Goal: Navigation & Orientation: Find specific page/section

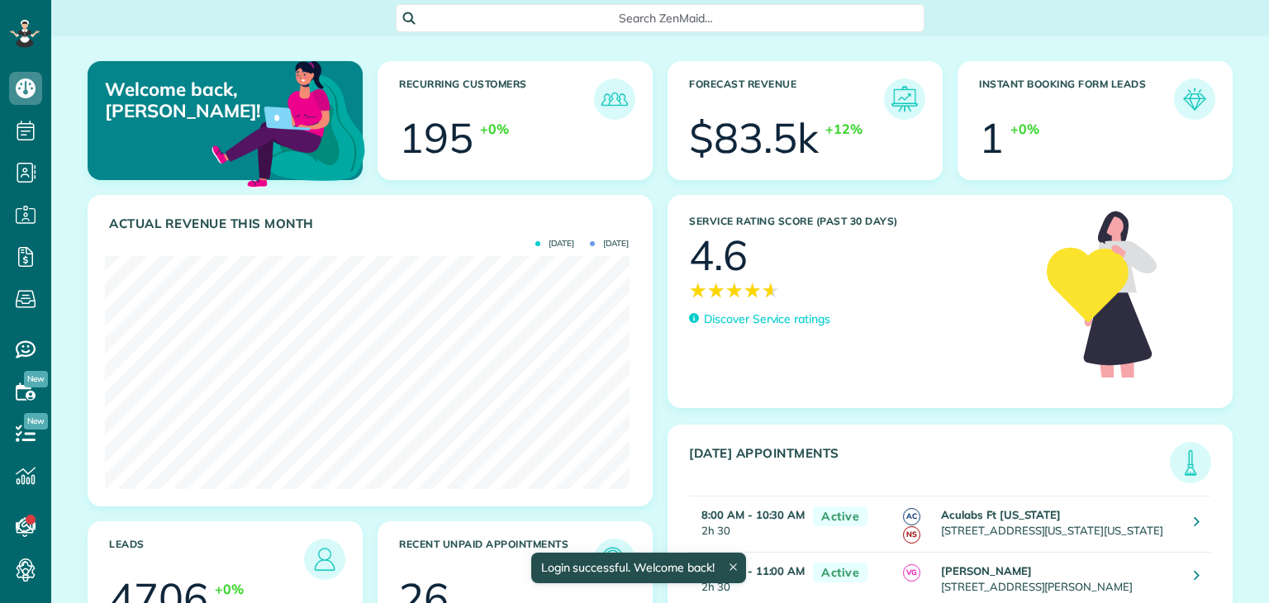
scroll to position [232, 524]
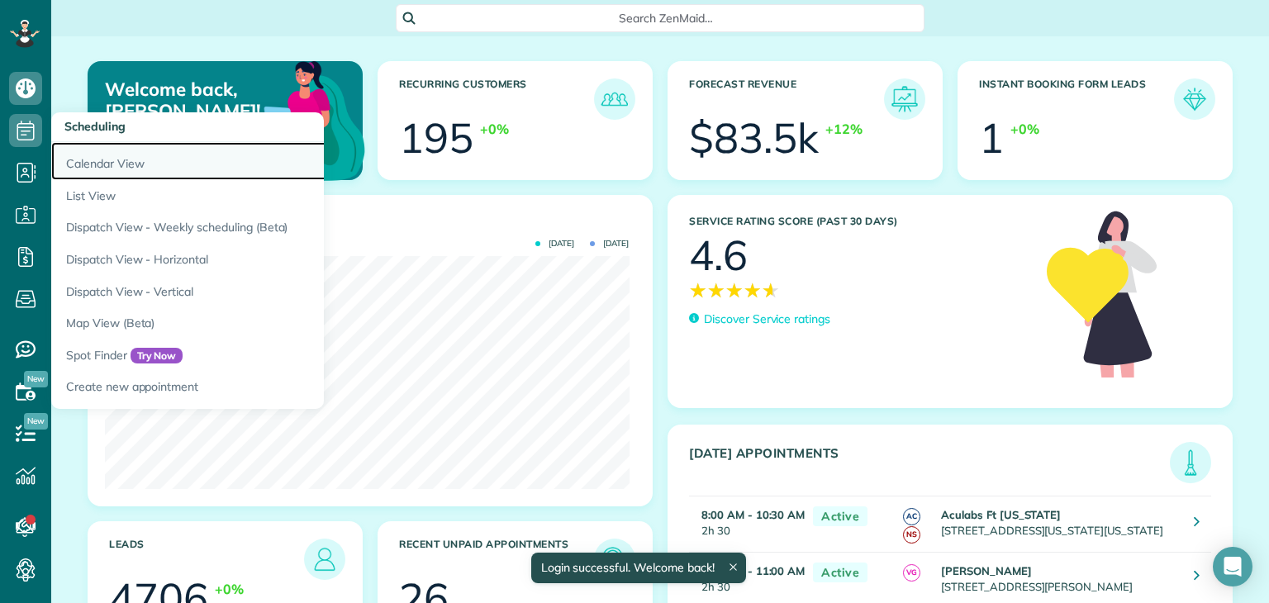
click at [121, 161] on link "Calendar View" at bounding box center [257, 161] width 413 height 38
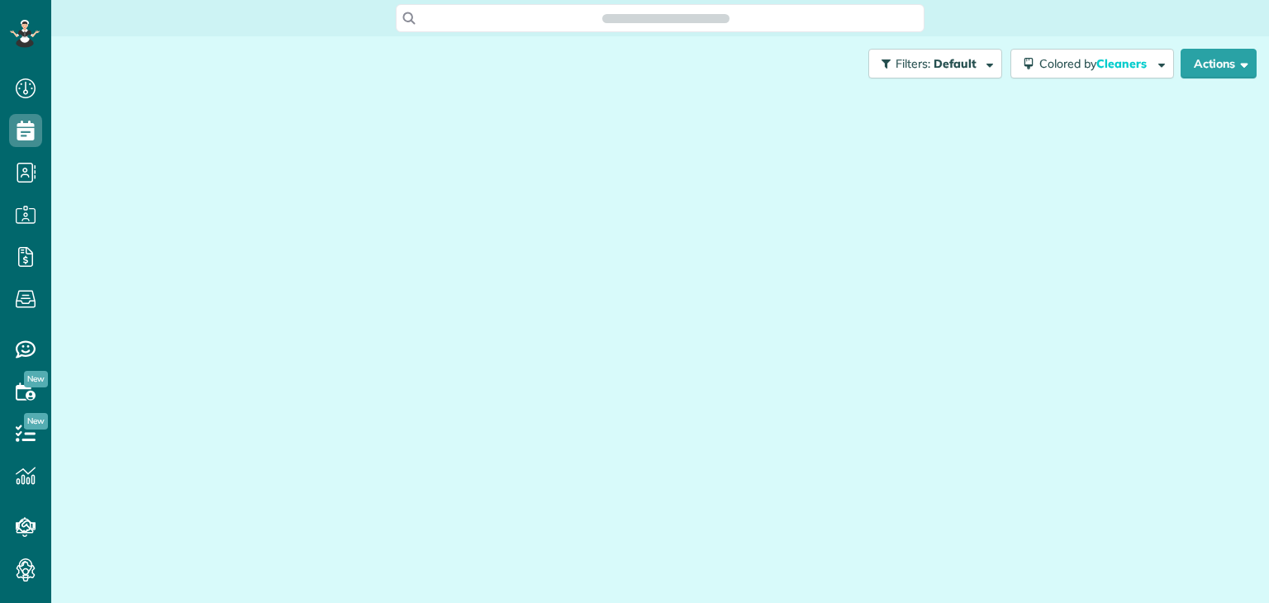
scroll to position [7, 7]
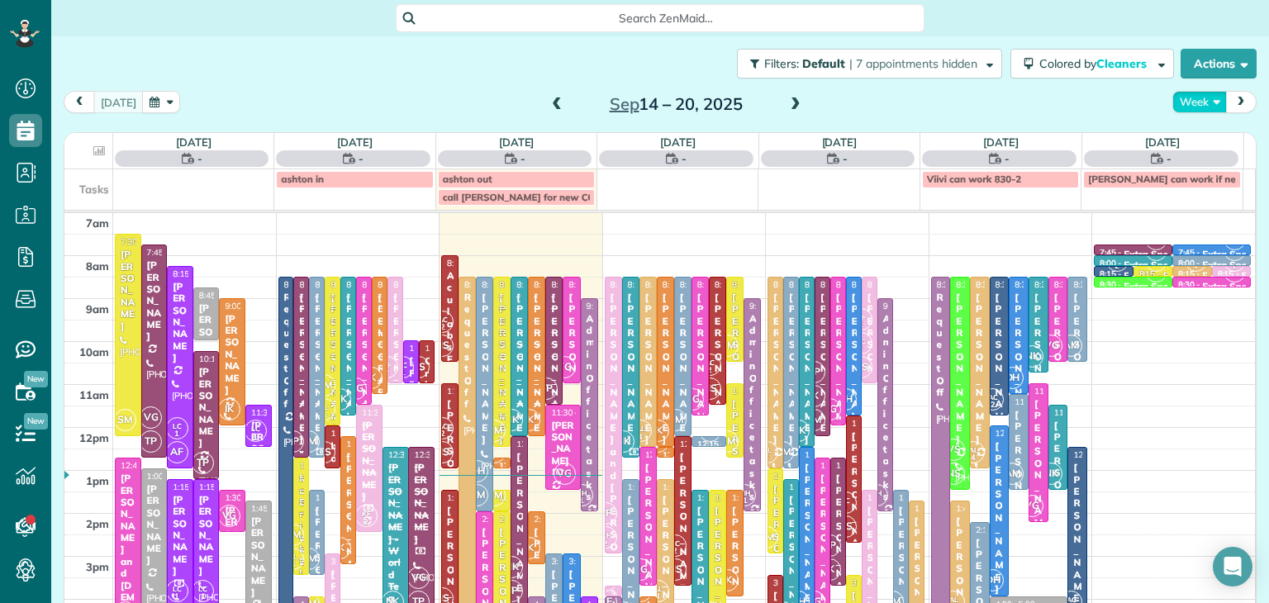
click at [1180, 107] on button "Week" at bounding box center [1199, 102] width 55 height 22
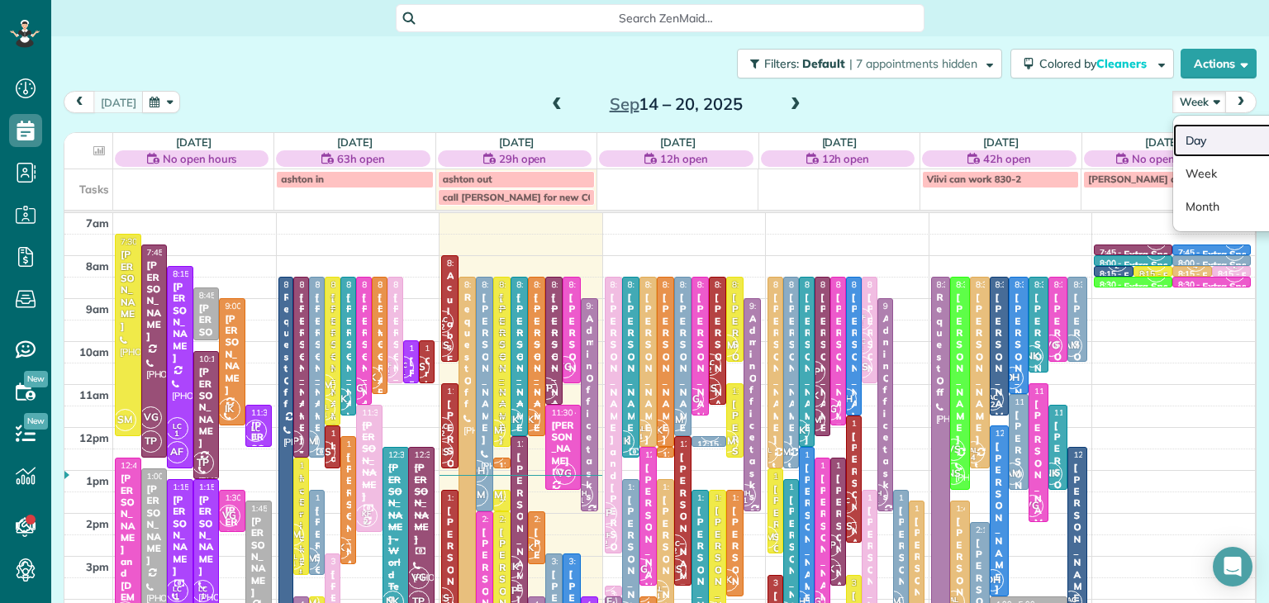
click at [1199, 133] on link "Day" at bounding box center [1238, 140] width 131 height 33
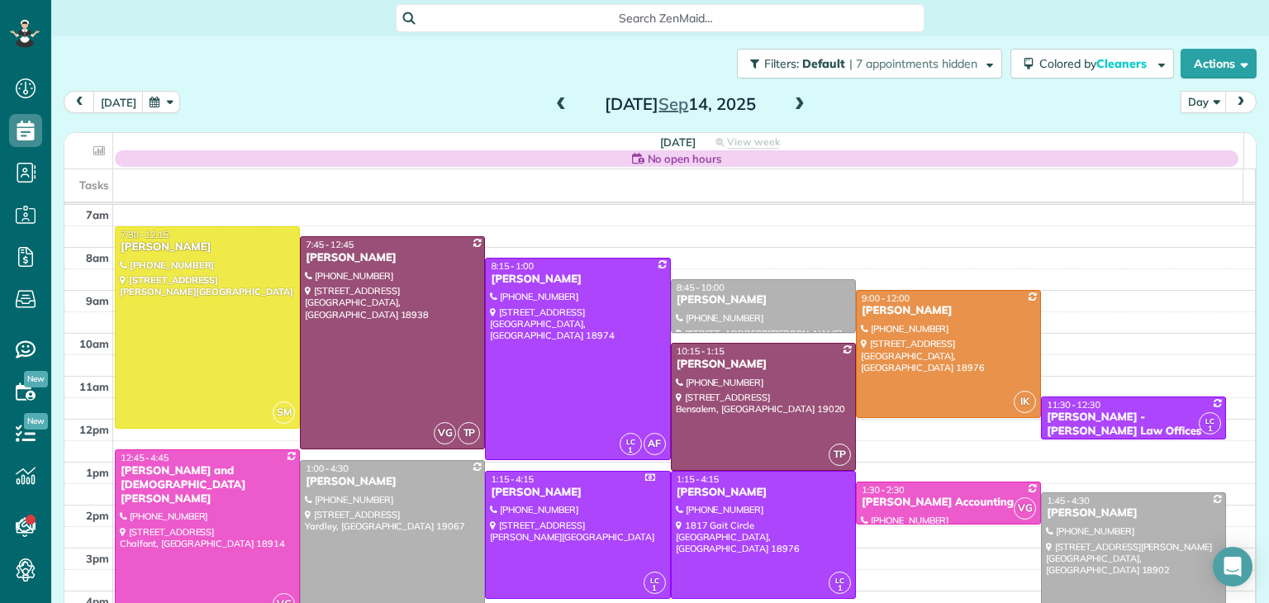
click at [800, 105] on span at bounding box center [800, 104] width 18 height 15
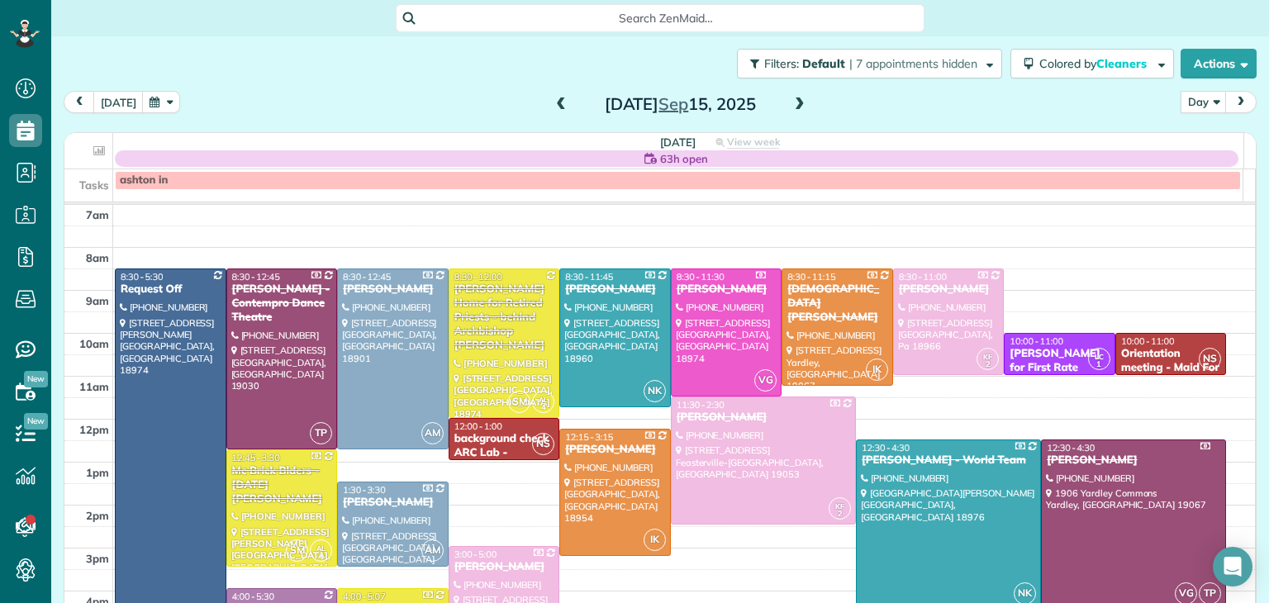
click at [800, 105] on span at bounding box center [800, 104] width 18 height 15
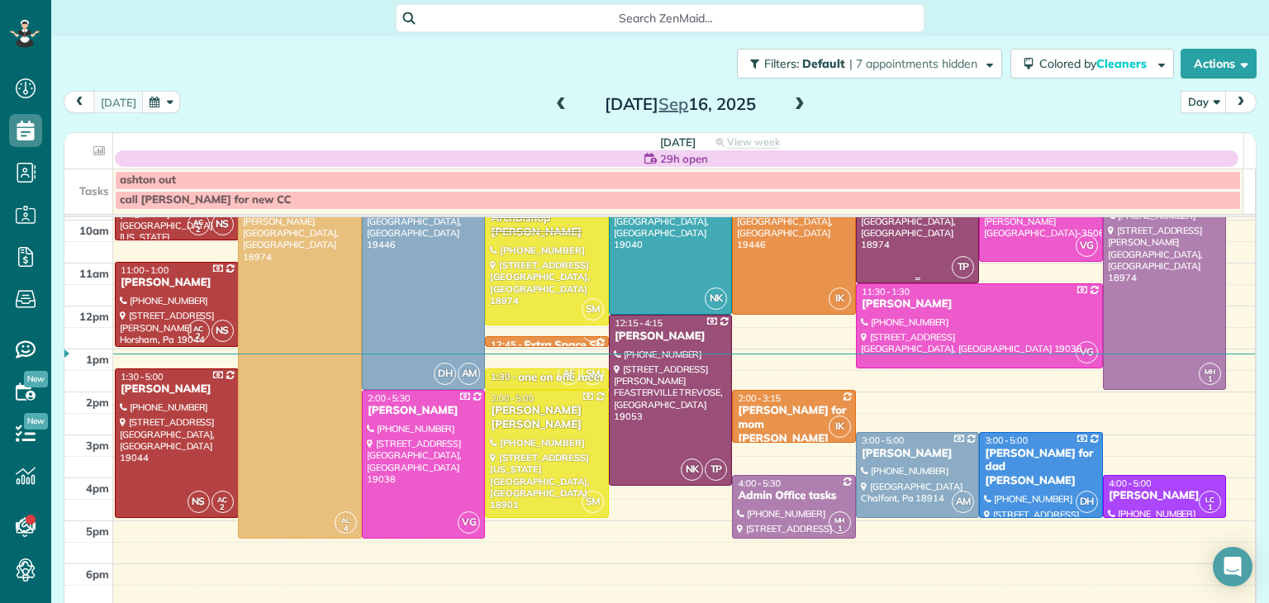
scroll to position [126, 0]
click at [155, 305] on div at bounding box center [177, 304] width 122 height 83
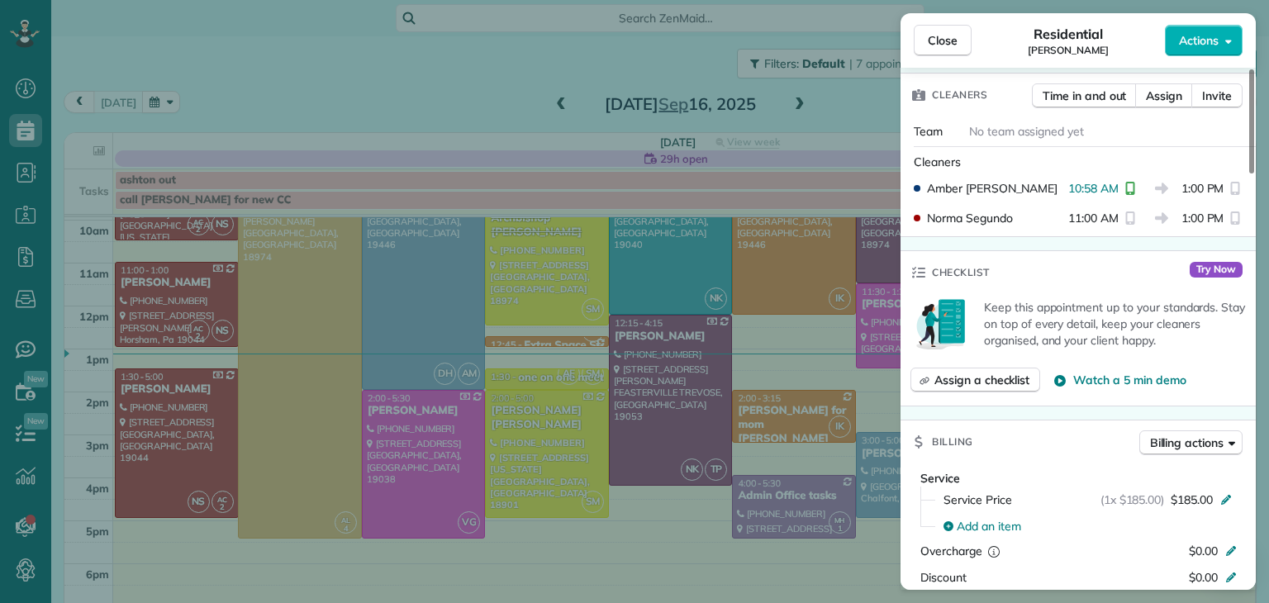
scroll to position [415, 0]
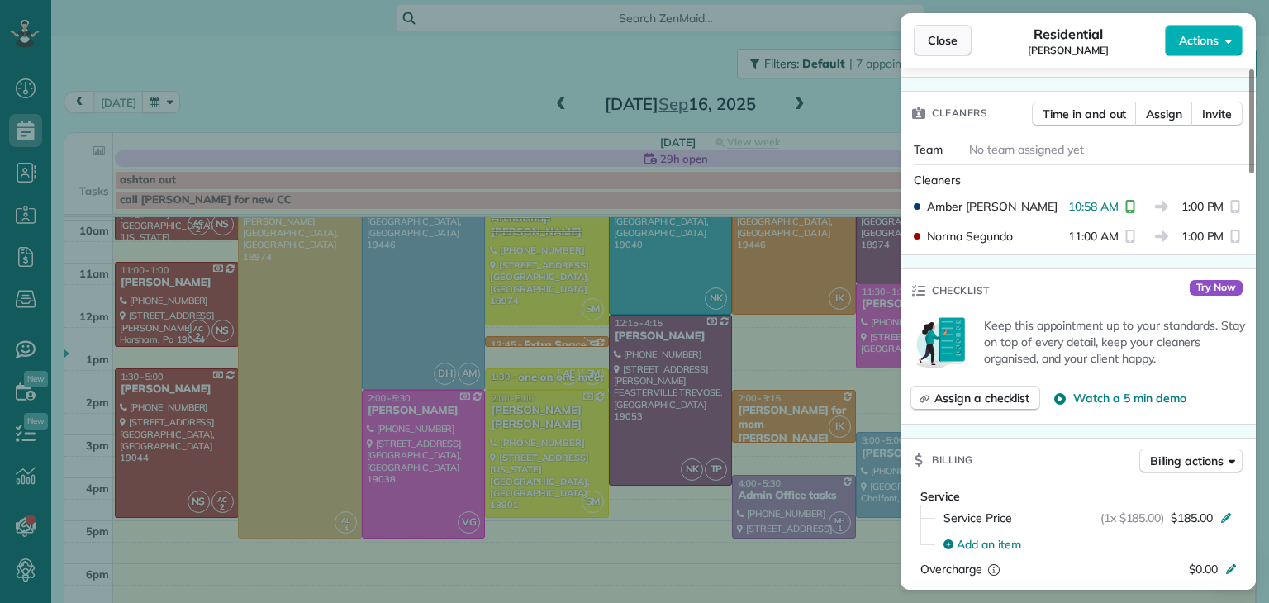
click at [960, 44] on button "Close" at bounding box center [943, 40] width 58 height 31
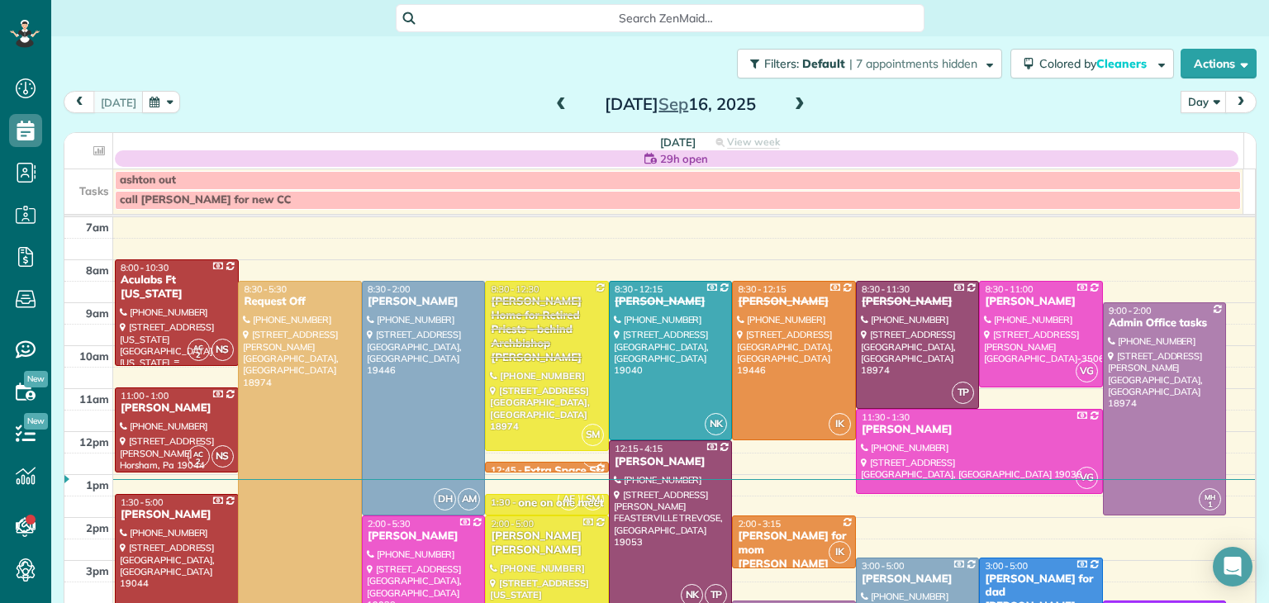
click at [147, 298] on div "Aculabs Ft [US_STATE]" at bounding box center [177, 287] width 114 height 28
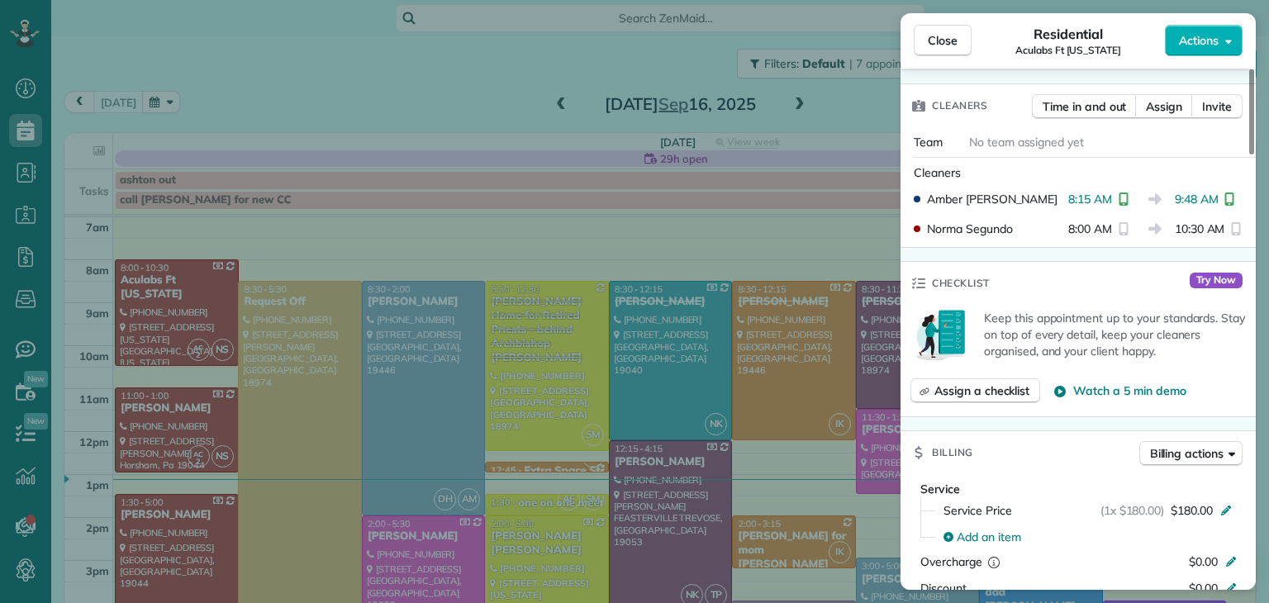
scroll to position [468, 0]
click at [962, 31] on button "Close" at bounding box center [943, 40] width 58 height 31
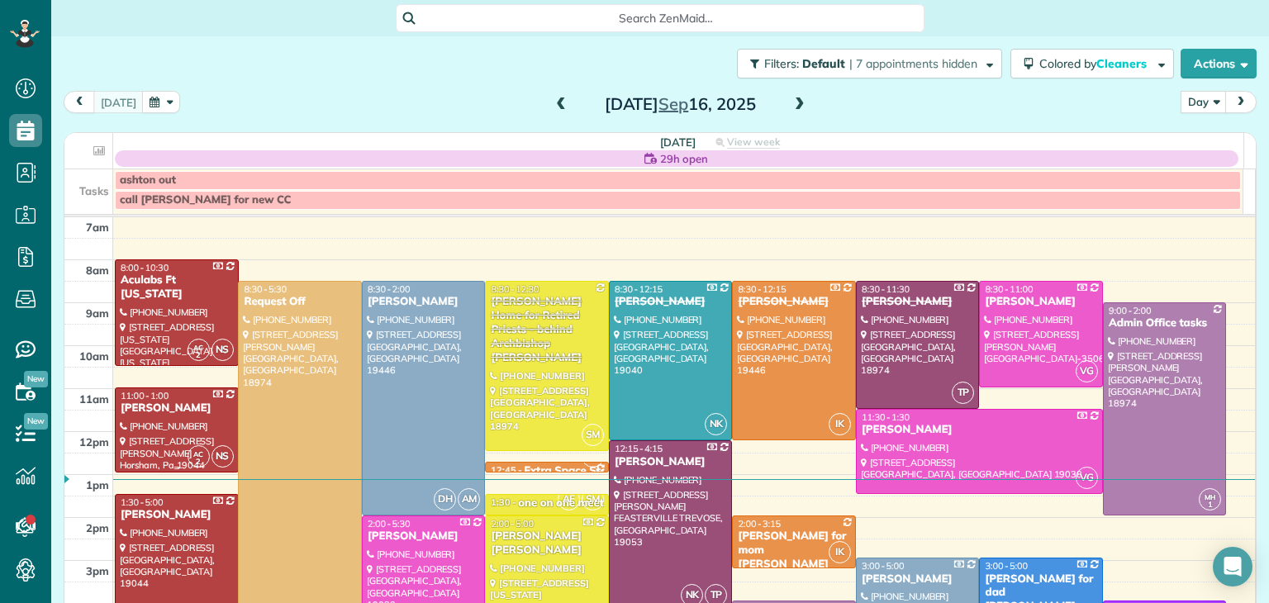
click at [162, 420] on div at bounding box center [177, 429] width 122 height 83
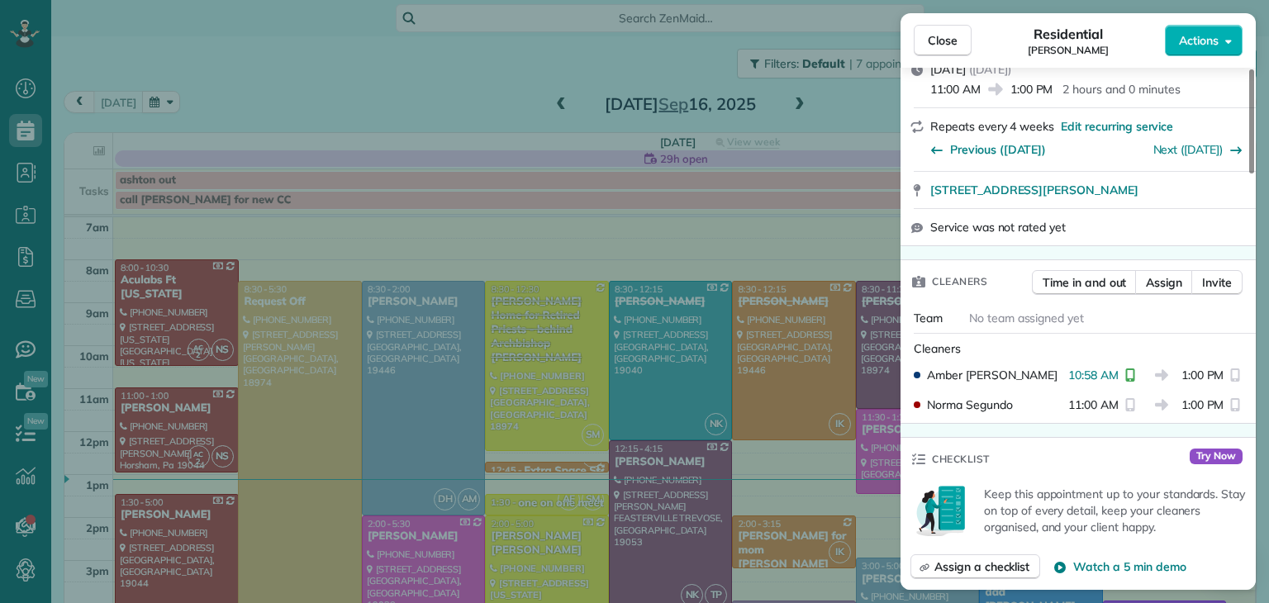
scroll to position [245, 0]
click at [934, 44] on span "Close" at bounding box center [943, 40] width 30 height 17
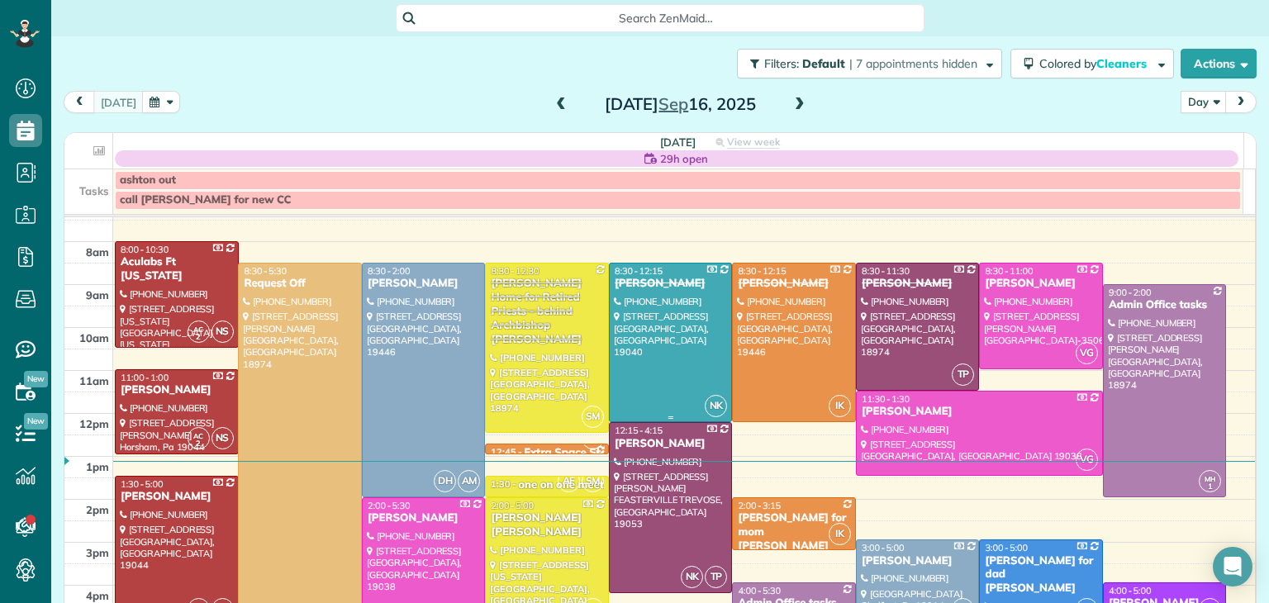
scroll to position [10, 0]
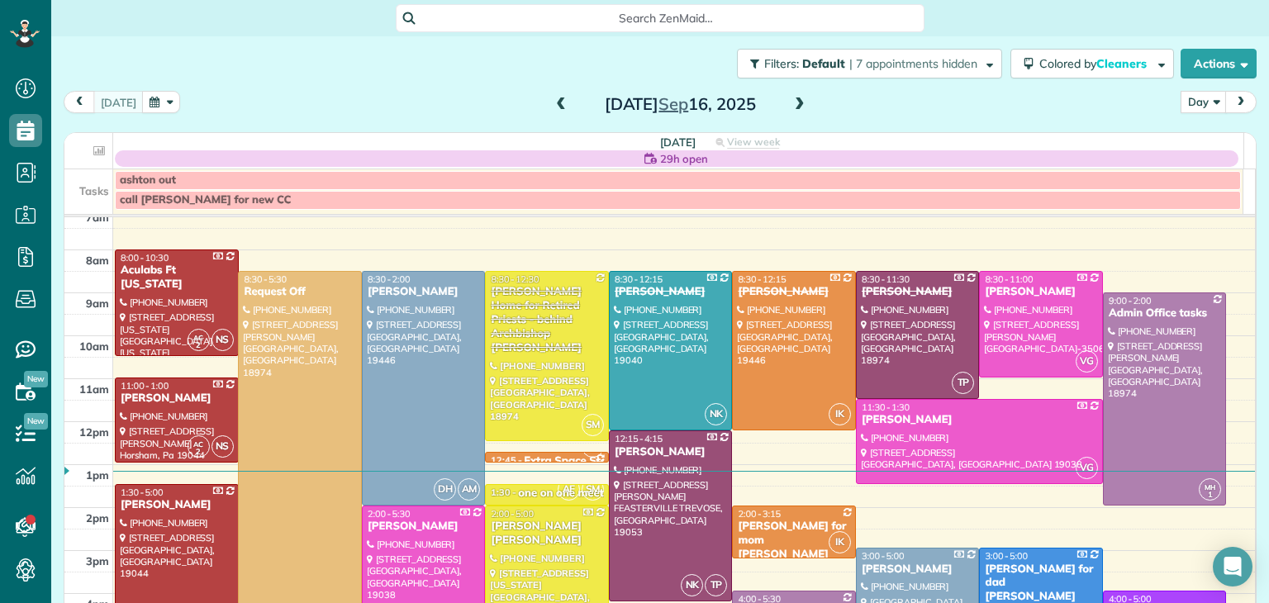
click at [791, 110] on span at bounding box center [800, 104] width 18 height 15
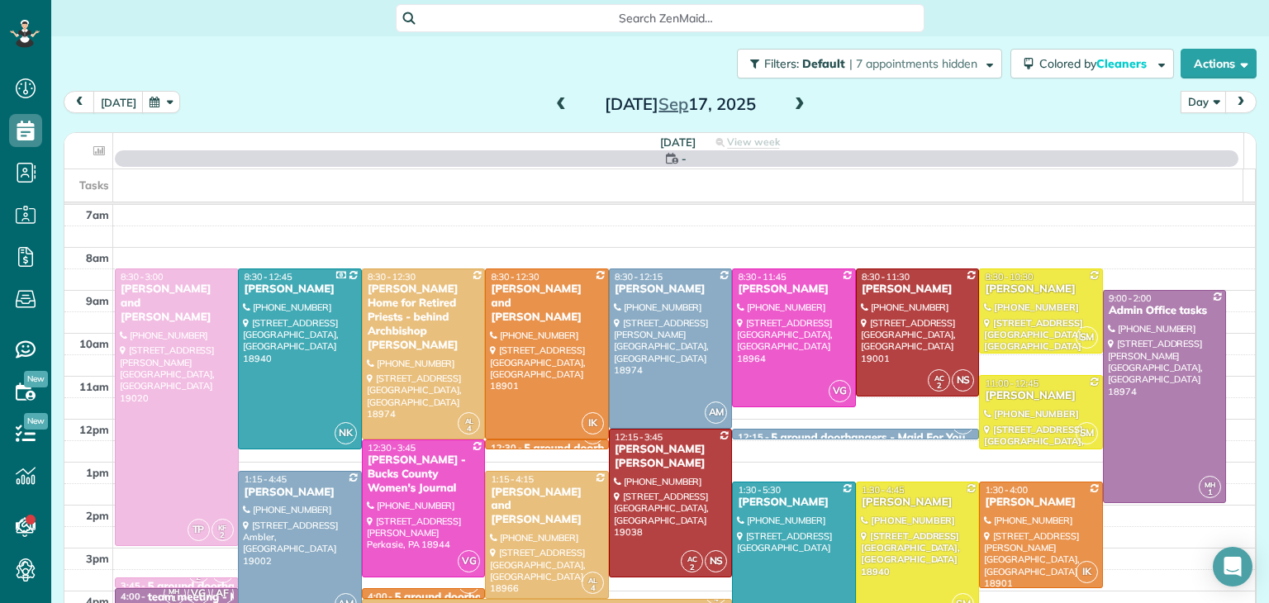
click at [791, 110] on span at bounding box center [800, 104] width 18 height 15
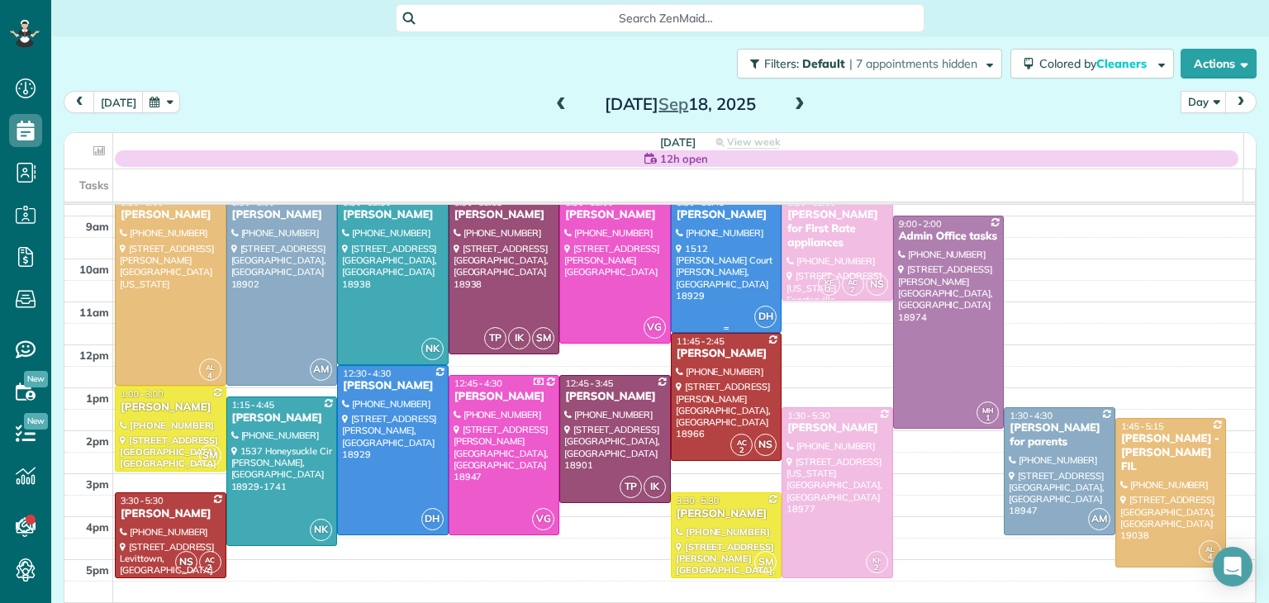
scroll to position [75, 0]
click at [705, 535] on div at bounding box center [727, 533] width 110 height 83
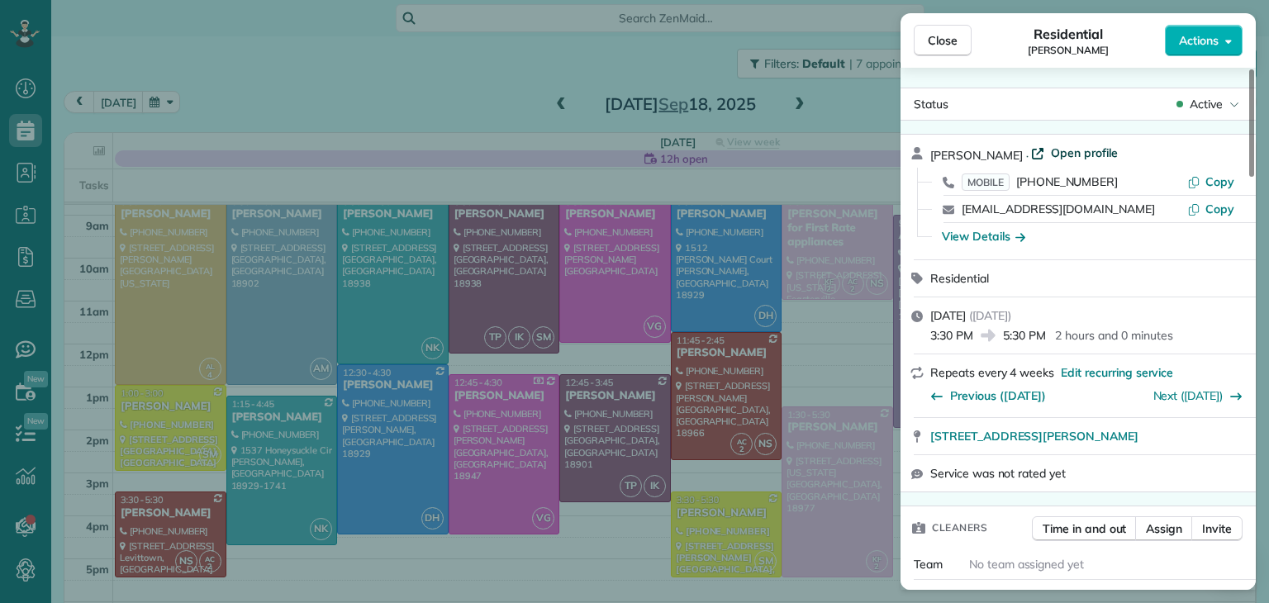
click at [1081, 151] on span "Open profile" at bounding box center [1084, 153] width 67 height 17
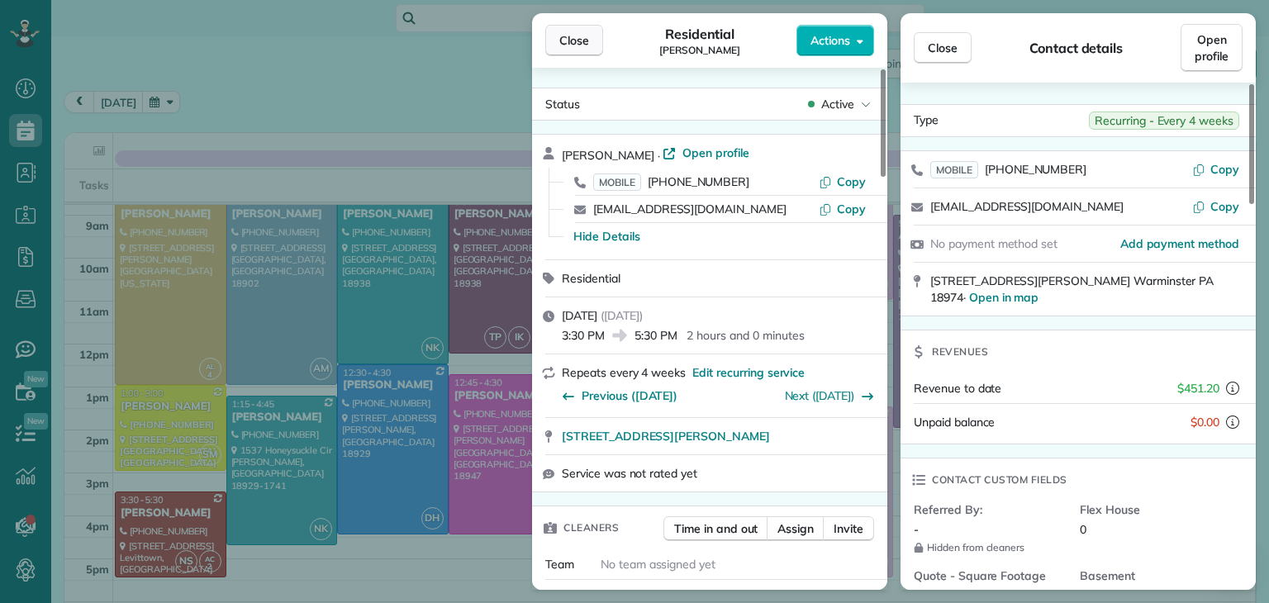
click at [579, 47] on span "Close" at bounding box center [574, 40] width 30 height 17
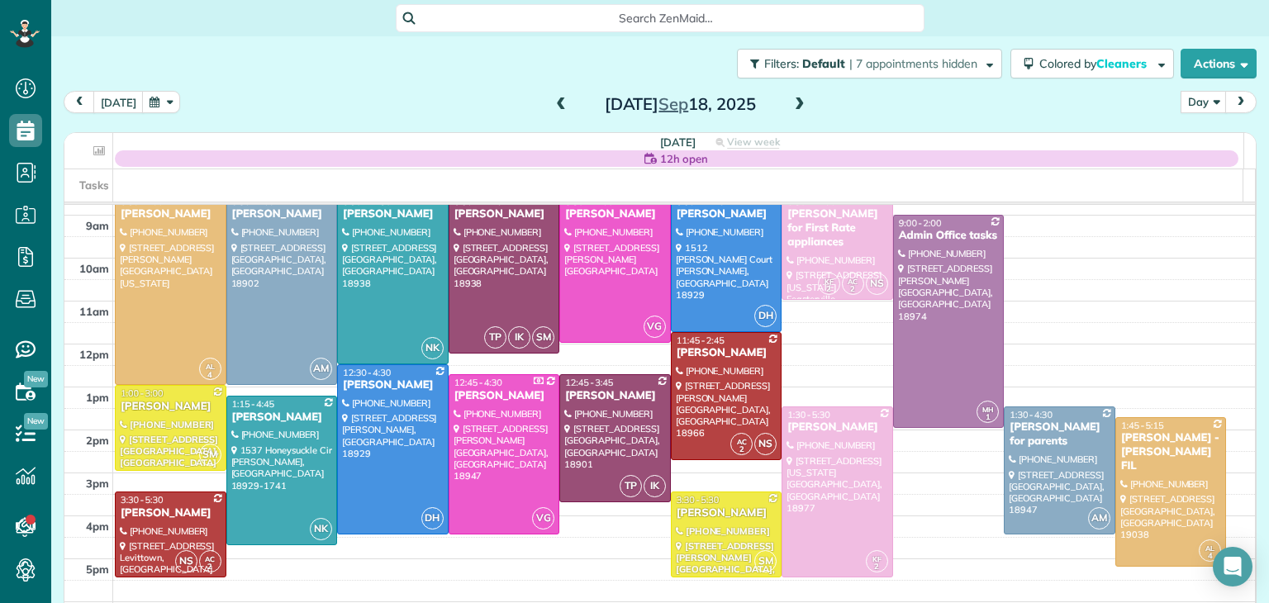
click at [552, 99] on span at bounding box center [561, 104] width 18 height 15
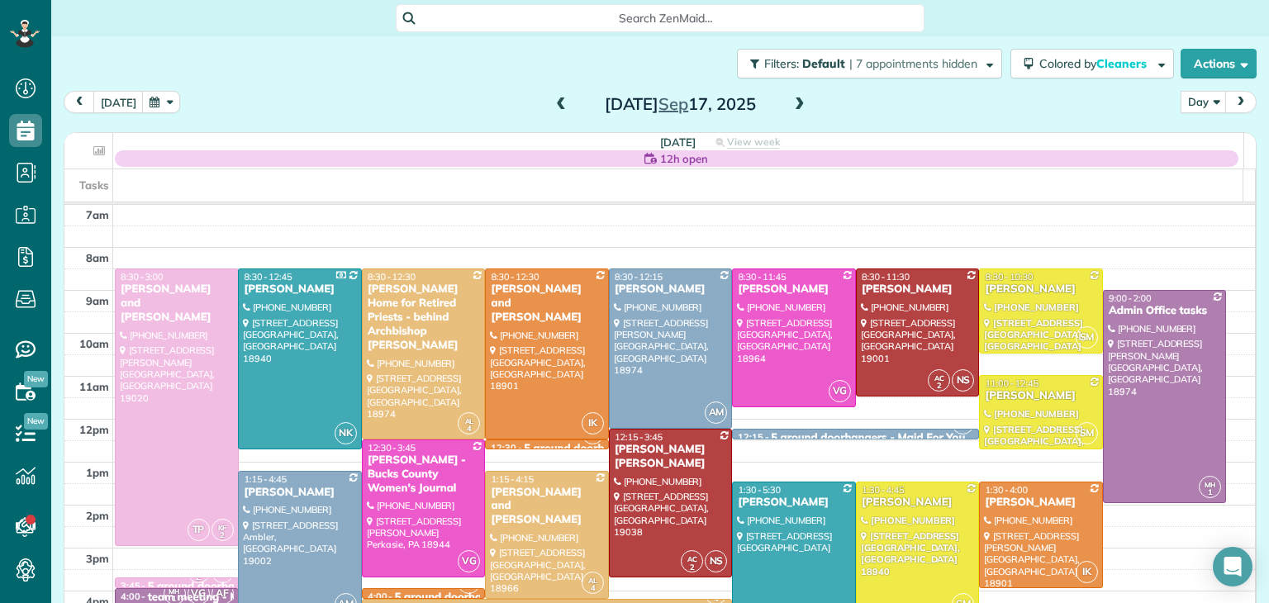
click at [552, 107] on span at bounding box center [561, 104] width 18 height 15
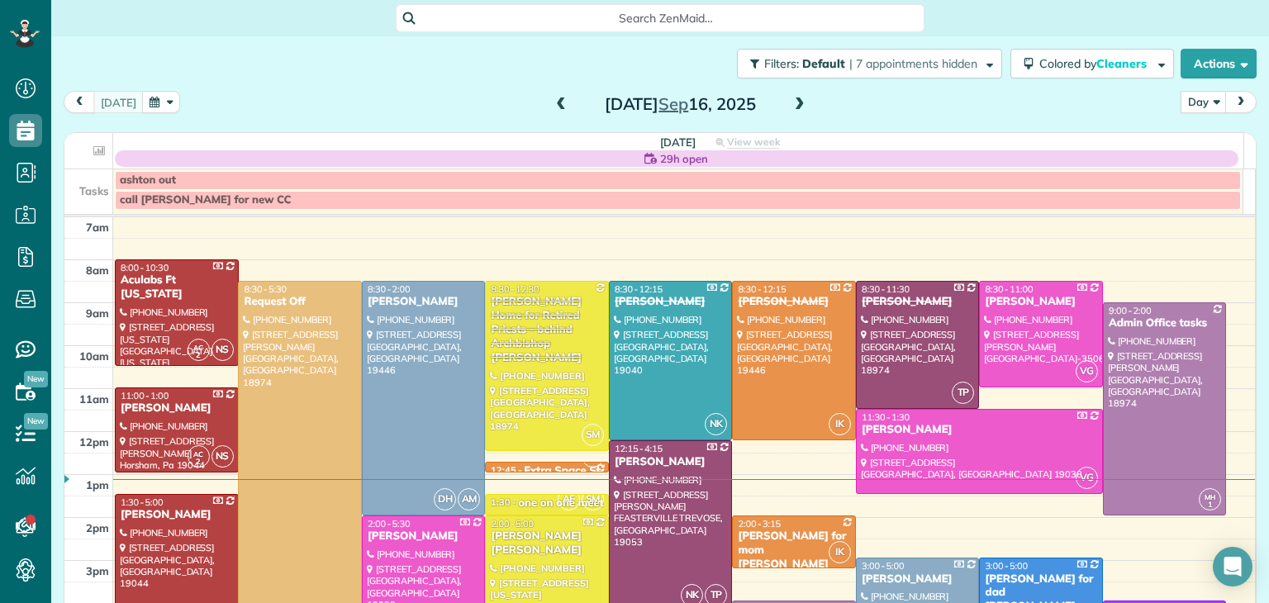
click at [792, 104] on span at bounding box center [800, 104] width 18 height 15
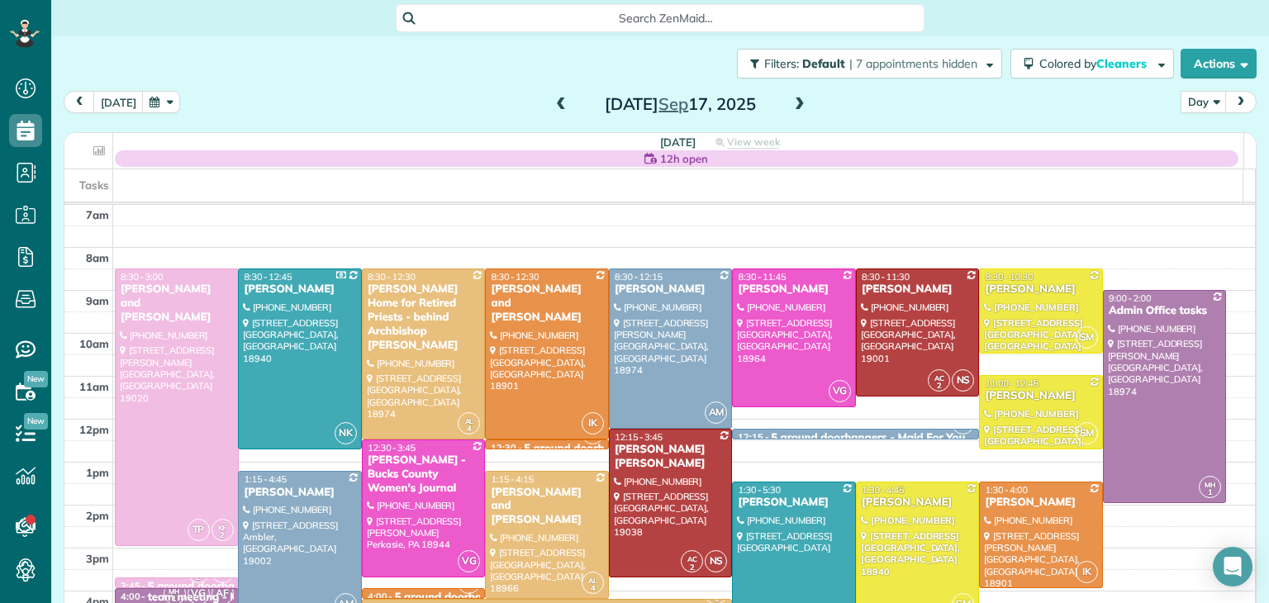
click at [792, 104] on span at bounding box center [800, 104] width 18 height 15
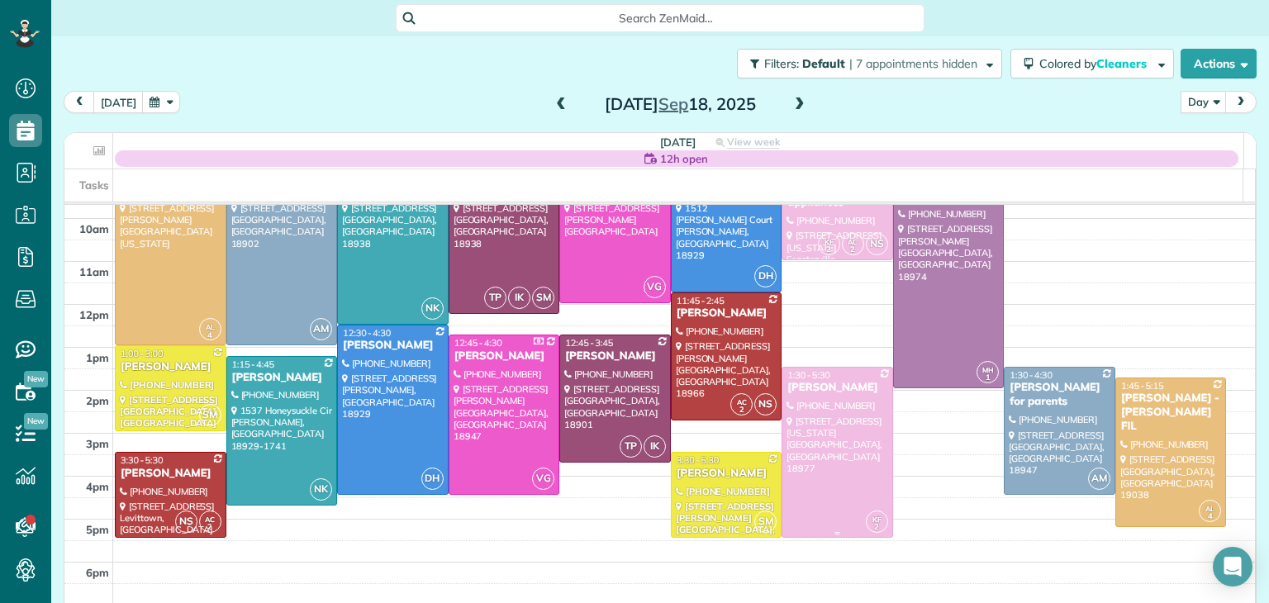
scroll to position [116, 0]
click at [552, 97] on span at bounding box center [561, 105] width 18 height 25
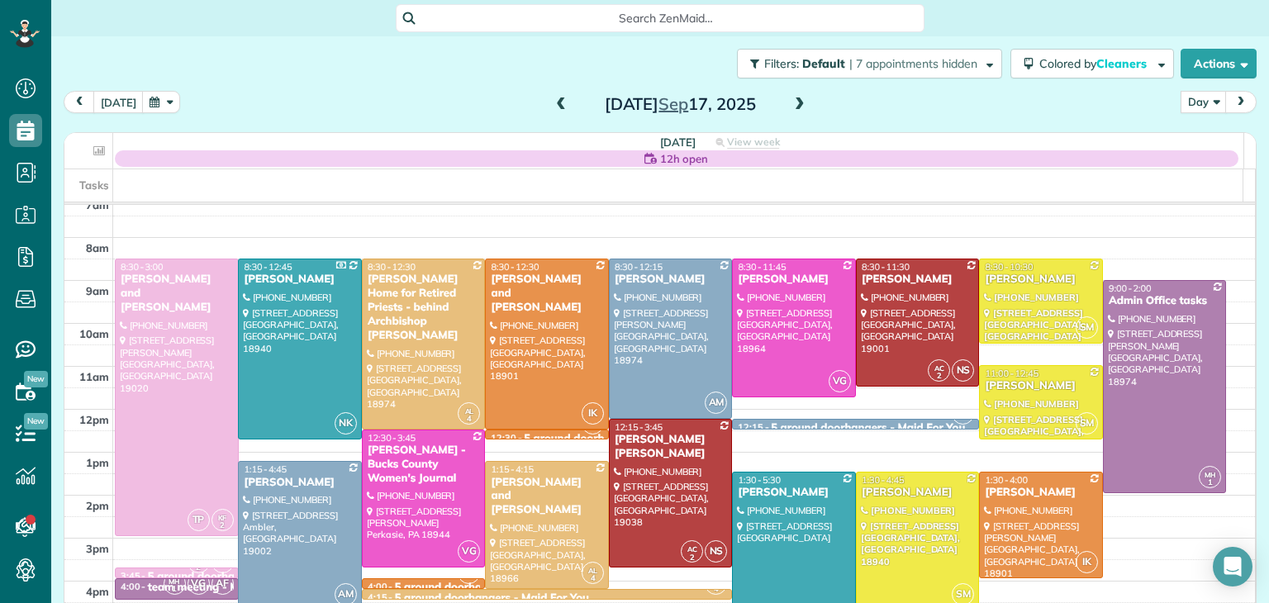
scroll to position [3, 0]
